Goal: Information Seeking & Learning: Learn about a topic

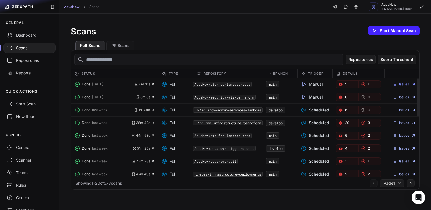
click at [398, 86] on link "Issues" at bounding box center [404, 84] width 24 height 5
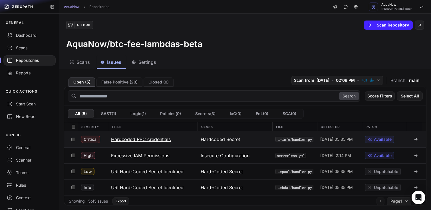
click at [177, 139] on button "Hardcoded RPC credentials" at bounding box center [153, 139] width 90 height 16
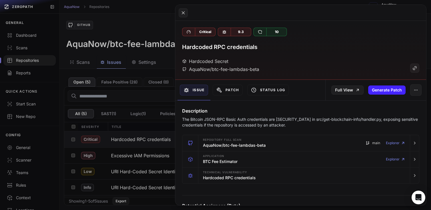
click at [130, 15] on button at bounding box center [215, 105] width 431 height 210
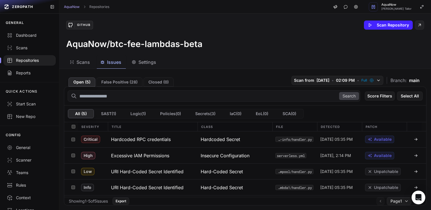
click at [27, 62] on div "Repositories" at bounding box center [29, 61] width 45 height 6
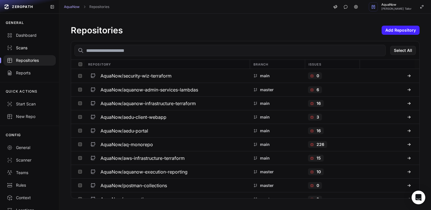
click at [25, 49] on div "Scans" at bounding box center [29, 48] width 45 height 6
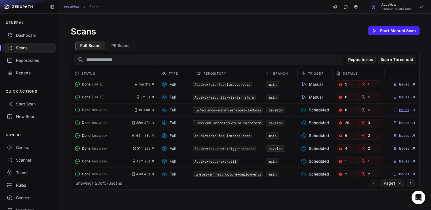
click at [404, 111] on link "Issues" at bounding box center [404, 110] width 24 height 5
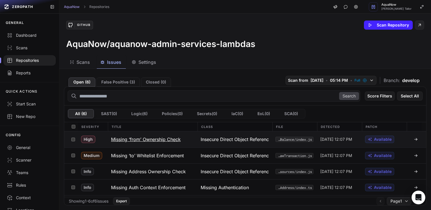
click at [197, 142] on div "Insecure Direct Object Reference (IDOR)" at bounding box center [234, 139] width 75 height 16
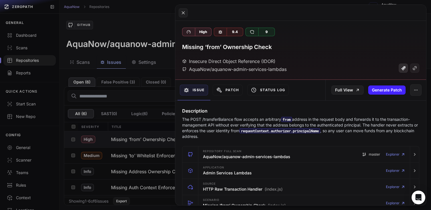
click at [401, 69] on icon at bounding box center [403, 68] width 5 height 5
click at [129, 29] on button at bounding box center [215, 105] width 431 height 210
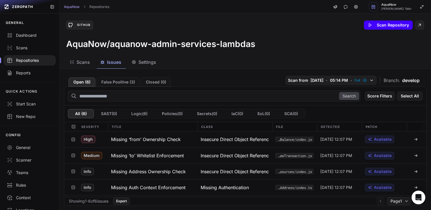
click at [388, 27] on button "Scan Repository" at bounding box center [388, 25] width 49 height 9
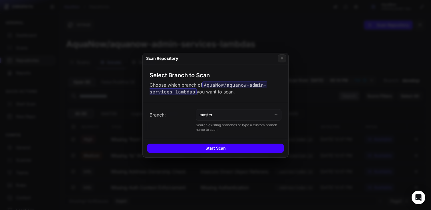
click at [222, 147] on button "Start Scan" at bounding box center [215, 148] width 136 height 9
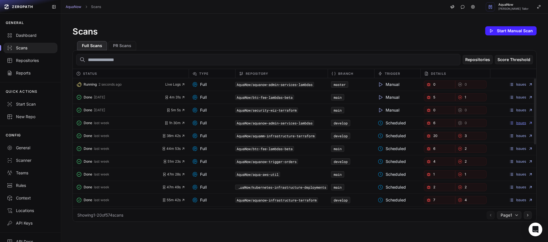
click at [430, 124] on link "Issues" at bounding box center [521, 123] width 24 height 5
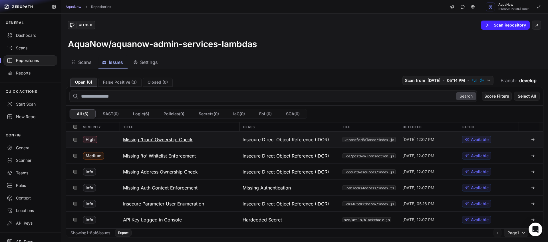
click at [222, 137] on button "Missing ‘from’ Ownership Check" at bounding box center [179, 139] width 120 height 16
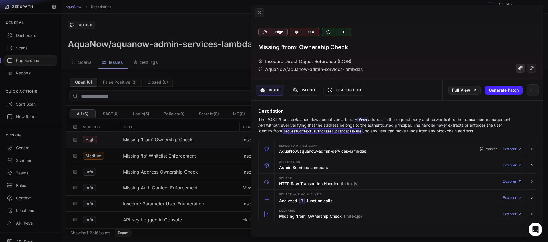
click at [430, 70] on icon at bounding box center [520, 68] width 5 height 5
click at [201, 16] on button at bounding box center [274, 121] width 548 height 242
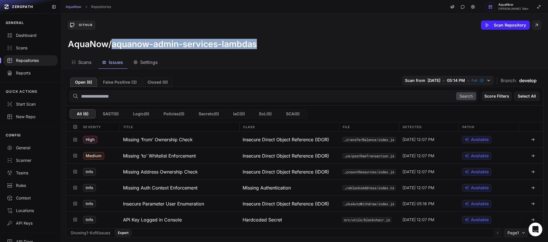
drag, startPoint x: 112, startPoint y: 45, endPoint x: 258, endPoint y: 42, distance: 145.5
click at [258, 42] on div "AquaNow/aquanow-admin-services-lambdas" at bounding box center [304, 44] width 473 height 10
copy h3 "aquanow-admin-services-lambdas"
click at [29, 48] on div "Scans" at bounding box center [30, 48] width 47 height 6
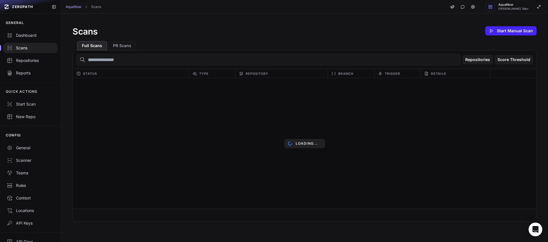
click at [112, 58] on input "text" at bounding box center [268, 59] width 384 height 11
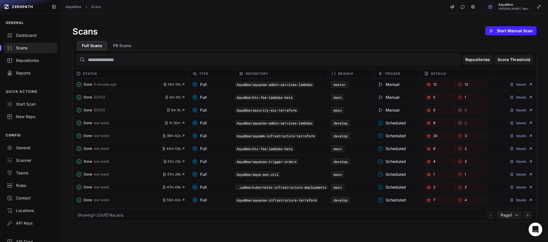
paste input "**********"
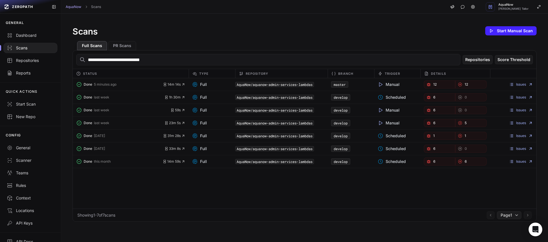
type input "**********"
click at [25, 48] on div "Scans" at bounding box center [30, 48] width 47 height 6
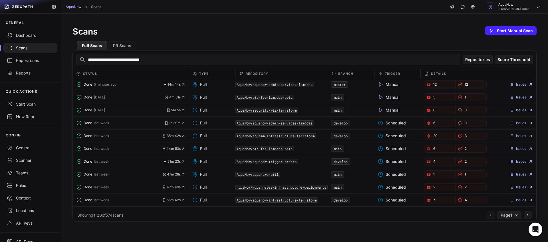
drag, startPoint x: 356, startPoint y: 57, endPoint x: 94, endPoint y: 52, distance: 262.7
click at [94, 52] on div "**********" at bounding box center [304, 59] width 463 height 18
click at [175, 21] on div "Scans Start Manual Scan Full Scans PR Scans Repositories Score Threshold Status…" at bounding box center [304, 123] width 487 height 219
click at [430, 186] on link "Issues" at bounding box center [521, 187] width 24 height 5
click at [430, 187] on link "Issues" at bounding box center [521, 187] width 24 height 5
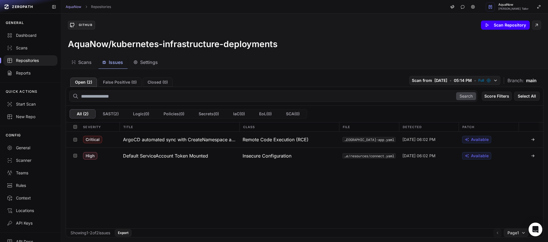
click at [430, 27] on button "Scan Repository" at bounding box center [505, 25] width 49 height 9
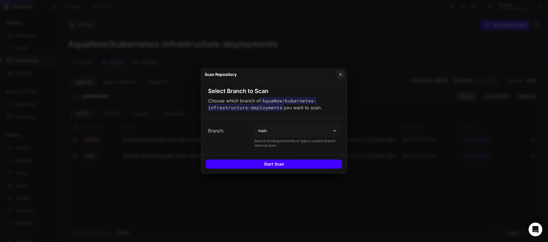
click at [277, 163] on button "Start Scan" at bounding box center [274, 163] width 136 height 9
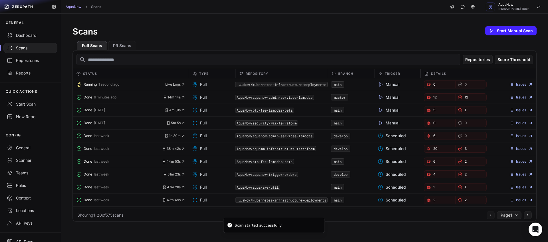
click at [171, 61] on input "text" at bounding box center [268, 59] width 384 height 11
click at [255, 86] on code "AquaNow/kubernetes-infrastructure-deployments" at bounding box center [281, 84] width 93 height 5
click at [213, 85] on div "Full" at bounding box center [212, 84] width 46 height 8
click at [154, 64] on input "text" at bounding box center [268, 59] width 384 height 11
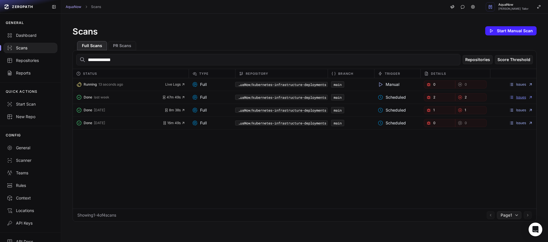
type input "**********"
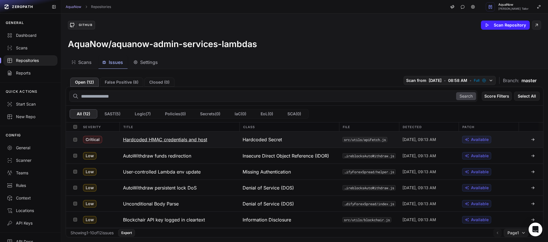
click at [223, 141] on button "Hardcoded HMAC credentials and host" at bounding box center [179, 139] width 120 height 16
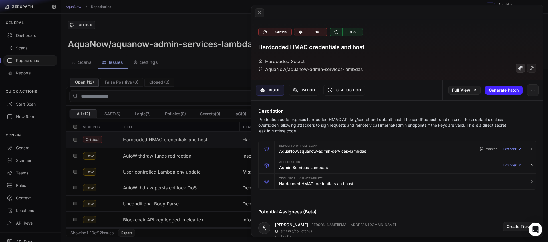
click at [518, 68] on icon at bounding box center [520, 68] width 4 height 4
click at [199, 32] on button at bounding box center [274, 121] width 548 height 242
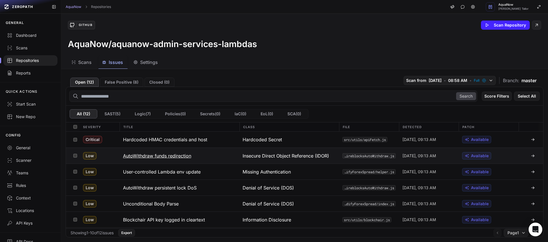
click at [213, 158] on button "AutoWithdraw funds redirection" at bounding box center [179, 156] width 120 height 16
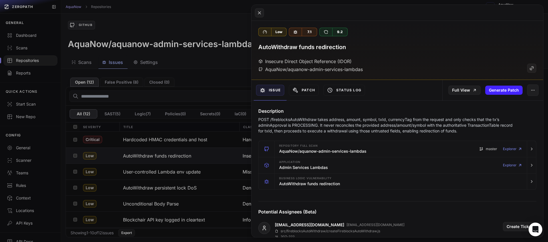
click at [202, 30] on button at bounding box center [274, 121] width 548 height 242
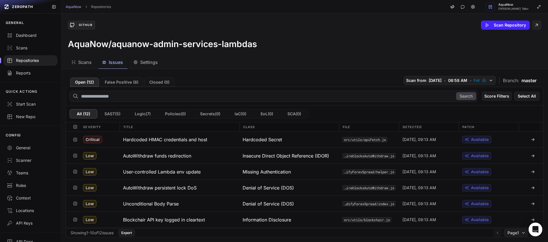
click at [246, 66] on div "Scans Issues Settings" at bounding box center [297, 62] width 473 height 13
click at [236, 75] on div "Open ( 12 ) False Positive ( 8 ) Closed ( 0 ) Scan from 8/25/2025 • 08:58 AM • …" at bounding box center [304, 80] width 477 height 13
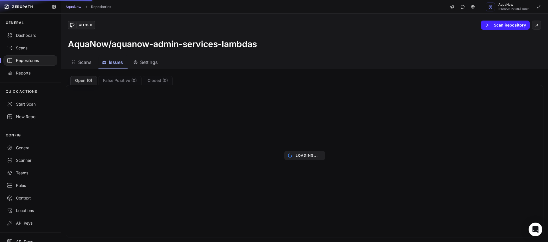
click at [214, 9] on div "AquaNow Repositories AquaNow [PERSON_NAME] Tailor" at bounding box center [304, 7] width 487 height 14
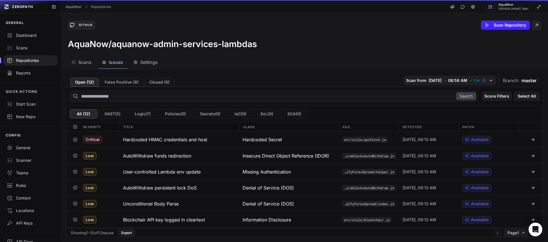
click at [212, 14] on div "GitHub Scan Repository AquaNow/aquanow-admin-services-lambdas" at bounding box center [304, 35] width 487 height 42
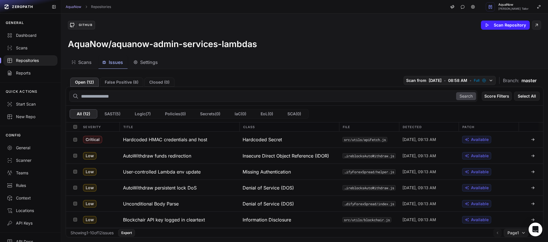
click at [213, 11] on div "AquaNow Repositories AquaNow [PERSON_NAME] Tailor" at bounding box center [304, 7] width 487 height 14
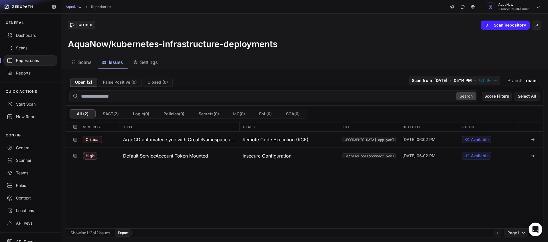
click at [84, 62] on span "Scans" at bounding box center [84, 62] width 13 height 7
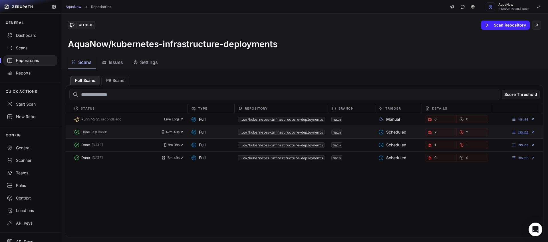
click at [511, 132] on link "Issues" at bounding box center [523, 132] width 24 height 5
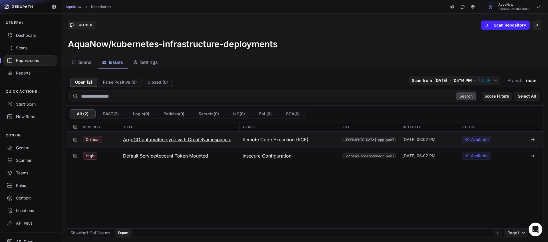
click at [115, 139] on div "Critical" at bounding box center [100, 139] width 40 height 16
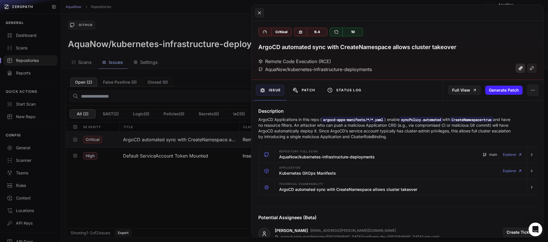
click at [518, 68] on icon at bounding box center [520, 68] width 4 height 4
click at [146, 176] on button at bounding box center [274, 121] width 548 height 242
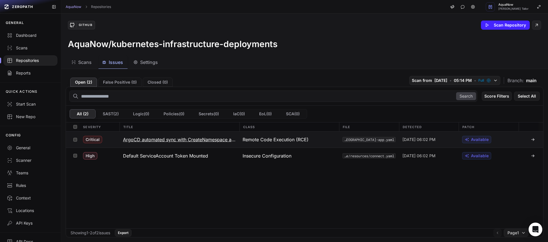
click at [117, 142] on div "Critical" at bounding box center [100, 139] width 40 height 16
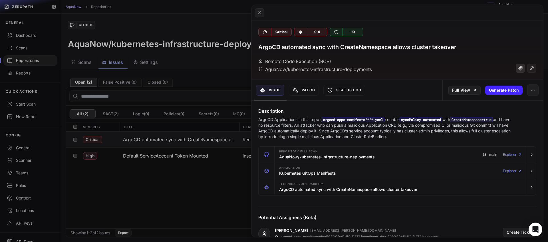
click at [518, 69] on icon at bounding box center [520, 68] width 4 height 4
click at [472, 89] on icon at bounding box center [474, 90] width 5 height 5
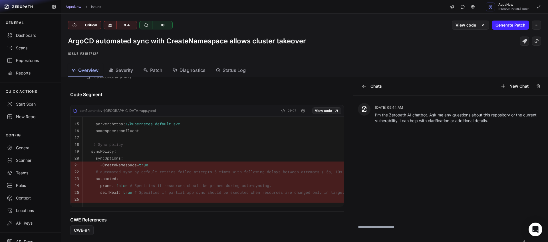
scroll to position [201, 0]
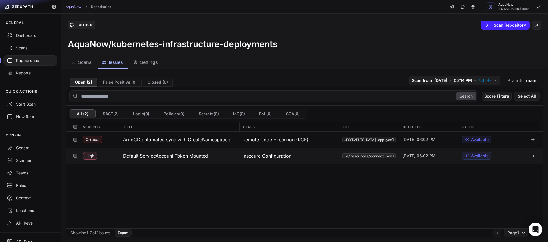
click at [231, 155] on button "Default ServiceAccount Token Mounted" at bounding box center [179, 156] width 120 height 16
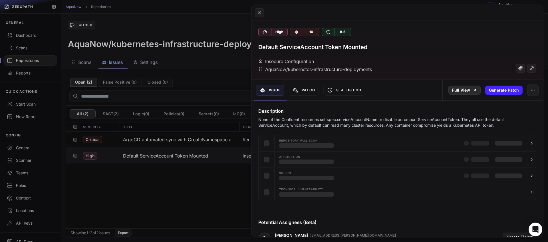
click at [461, 93] on link "Full View" at bounding box center [464, 90] width 32 height 9
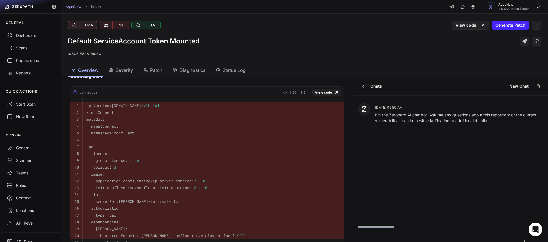
scroll to position [77, 0]
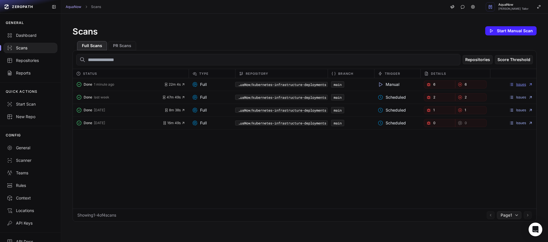
click at [513, 86] on link "Issues" at bounding box center [521, 84] width 24 height 5
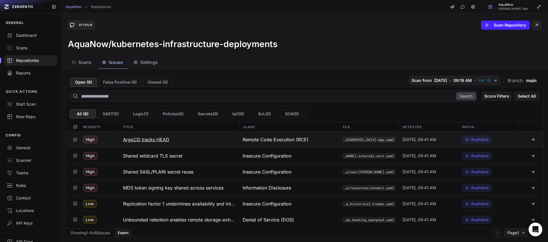
click at [202, 136] on button "ArgoCD tracks HEAD" at bounding box center [179, 139] width 120 height 16
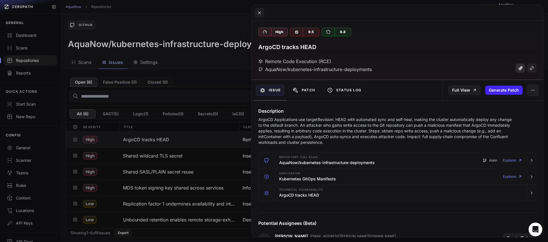
click at [518, 67] on icon at bounding box center [520, 68] width 4 height 4
click at [200, 20] on button at bounding box center [274, 121] width 548 height 242
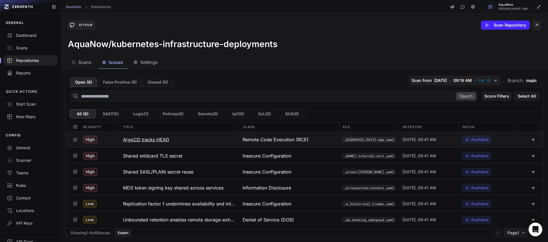
click at [191, 135] on button "ArgoCD tracks HEAD" at bounding box center [179, 139] width 120 height 16
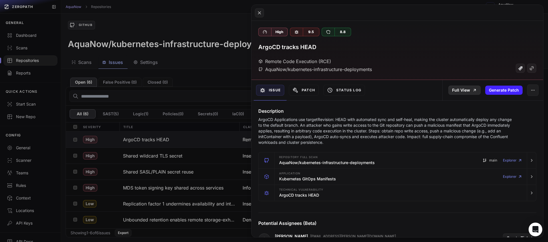
click at [463, 90] on link "Full View" at bounding box center [464, 90] width 32 height 9
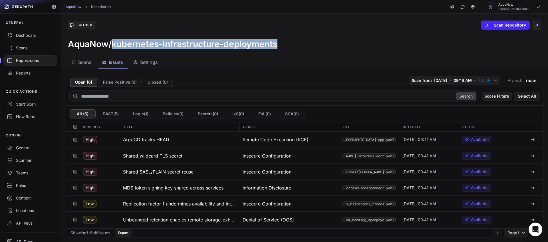
drag, startPoint x: 254, startPoint y: 45, endPoint x: 113, endPoint y: 45, distance: 141.2
click at [113, 45] on div "AquaNow/kubernetes-infrastructure-deployments" at bounding box center [304, 44] width 473 height 10
copy h3 "kubernetes-infrastructure-deployments"
click at [216, 169] on button "Shared SASL/PLAIN secret reuse" at bounding box center [179, 172] width 120 height 16
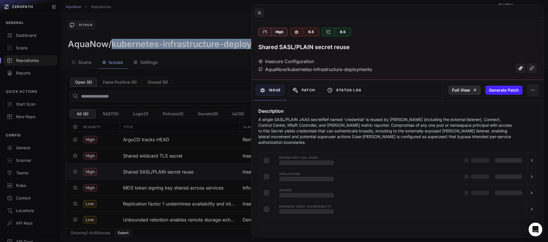
click at [456, 92] on link "Full View" at bounding box center [464, 90] width 32 height 9
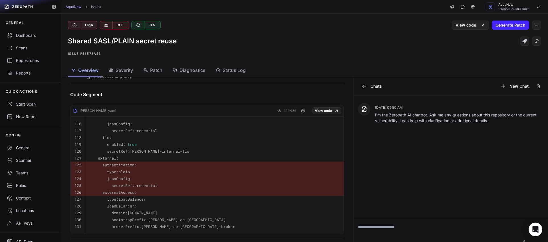
scroll to position [202, 0]
